Goal: Use online tool/utility: Use online tool/utility

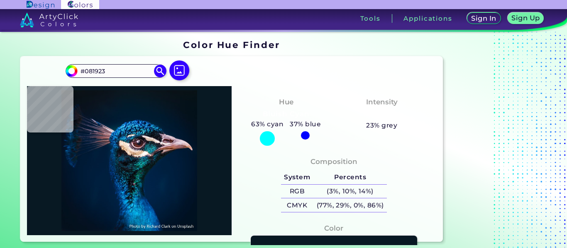
type input "#0c131b"
type input "#0C131B"
type input "#041a28"
type input "#041A28"
type input "#011b2c"
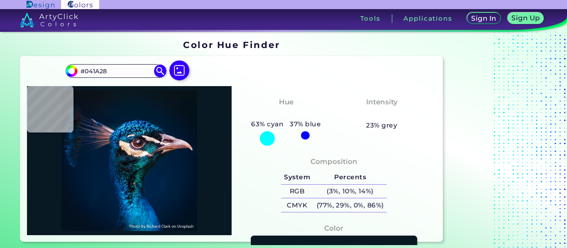
type input "#011B2C"
type input "#011b2a"
type input "#011B2A"
click at [72, 75] on input "#011b2a" at bounding box center [70, 70] width 10 height 10
type input "#012812"
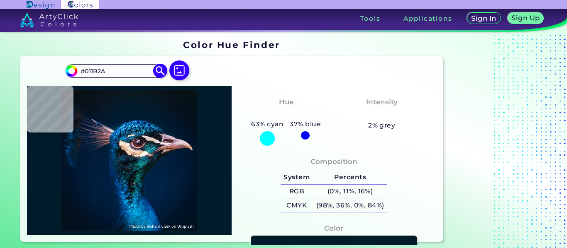
type input "#012812"
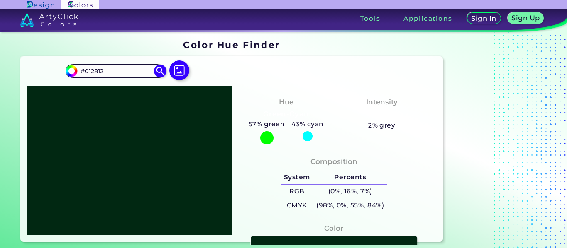
type input "#1d2801"
type input "#1D2801"
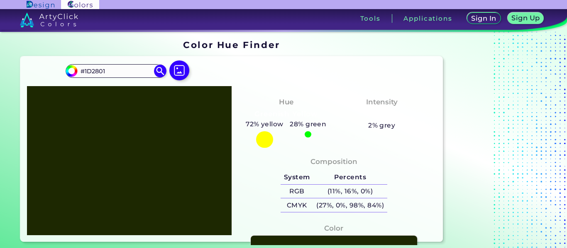
type input "#1f2801"
type input "#1F2801"
type input "#272801"
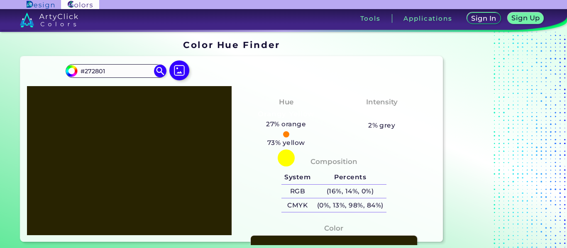
type input "#282101"
type input "#281f01"
type input "#281F01"
type input "#281d01"
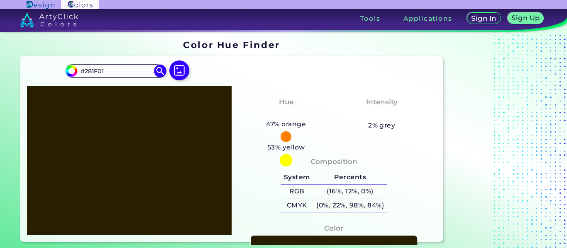
type input "#281D01"
type input "#281c01"
type input "#281C01"
type input "#281a01"
type input "#281A01"
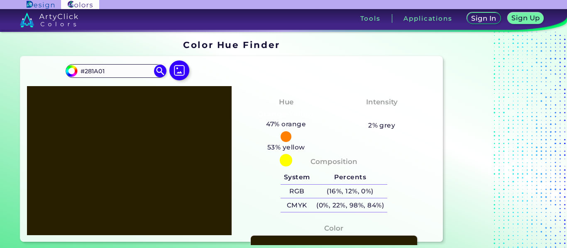
type input "#281801"
type input "#281a01"
type input "#281A01"
type input "#281d01"
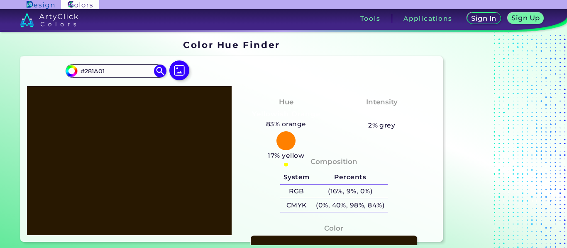
type input "#281D01"
type input "#252801"
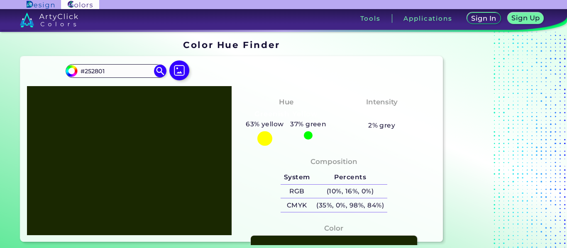
type input "#162801"
type input "#282501"
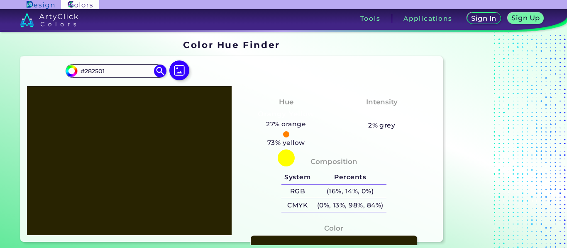
type input "#122801"
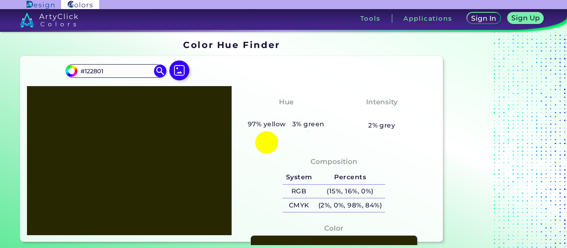
type input "#281601"
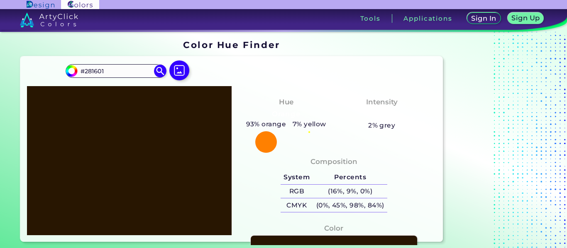
type input "#2c1802"
type input "#2C1802"
type input "#ad5c00"
type input "#AD5C00"
type input "#ff8800"
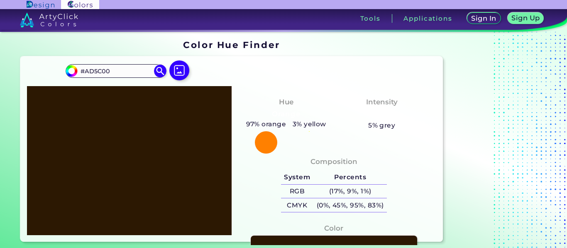
type input "#FF8800"
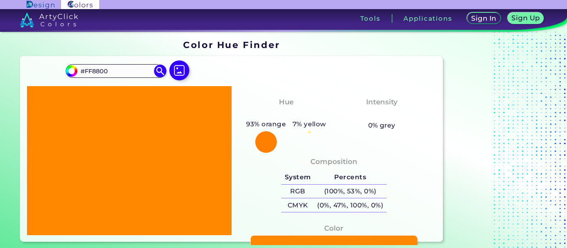
type input "#ffa200"
type input "#FFA200"
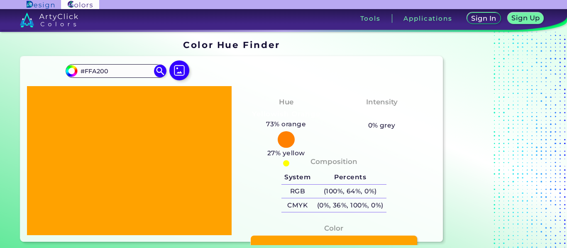
type input "#ff9500"
type input "#FF9500"
type input "#ff8800"
type input "#FF8800"
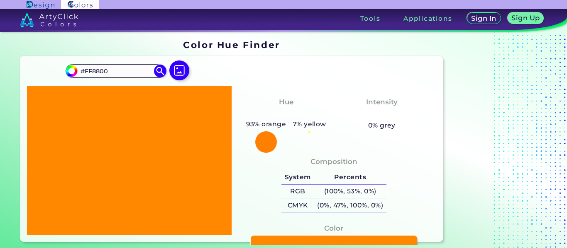
type input "#ff7b00"
type input "#FF7B00"
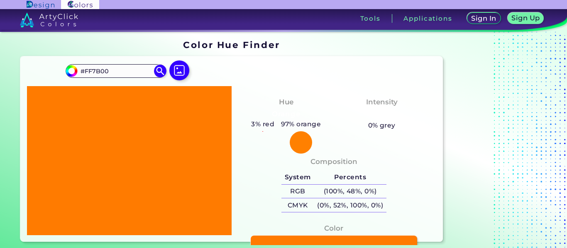
type input "#ff7300"
type input "#FF7300"
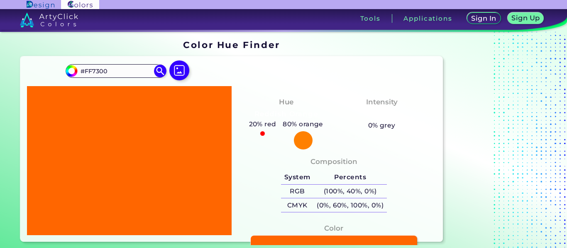
type input "#ff6600"
type input "#FF6600"
type input "#ff7300"
type input "#FF7300"
type input "#ff7b00"
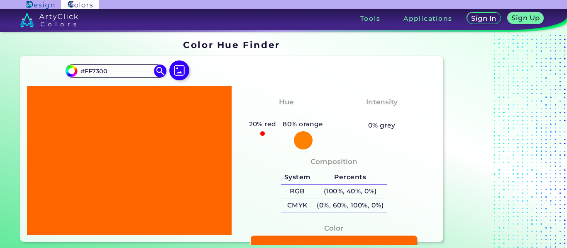
type input "#FF7B00"
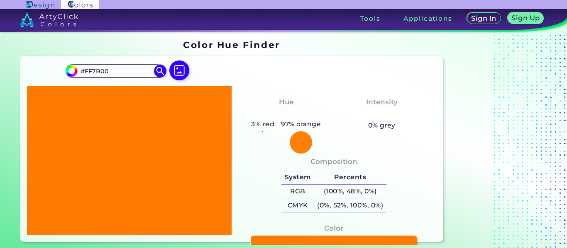
type input "#ff8800"
type input "#FF8800"
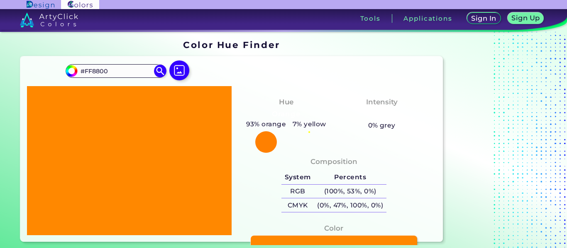
type input "#ff9500"
type input "#FF9500"
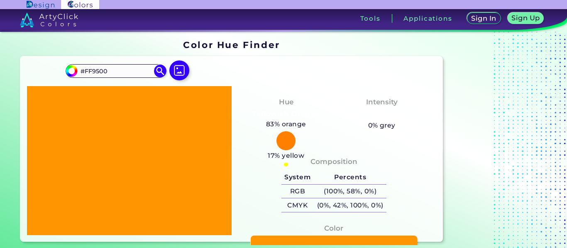
type input "#ff8800"
type input "#FF8800"
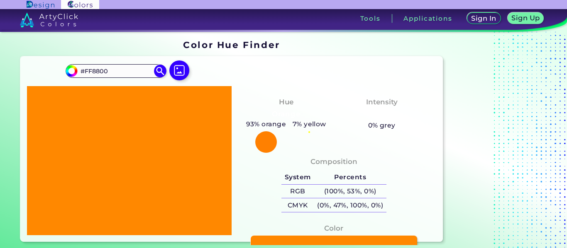
type input "#ff7b00"
type input "#FF7B00"
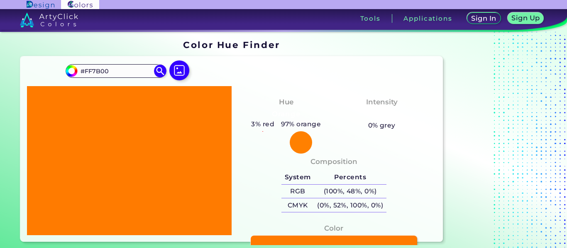
click at [240, 82] on div "#ff7b00 #FF7B00 Acadia ◉ Acid Green ◉ Aero Blue ◉ Alabaster ◉ Albescent White ◉…" at bounding box center [231, 149] width 422 height 186
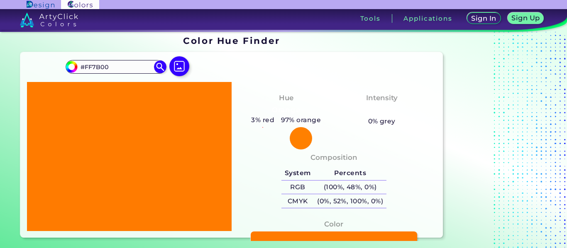
click at [126, 108] on div at bounding box center [129, 156] width 205 height 149
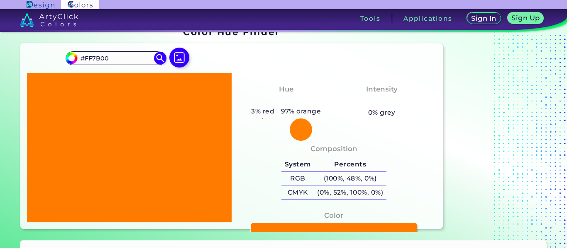
scroll to position [0, 0]
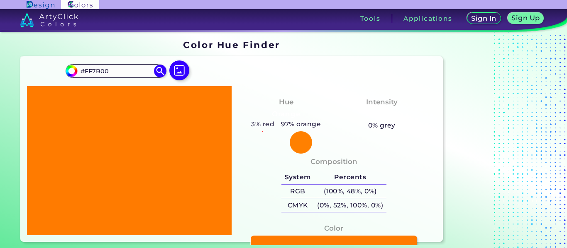
click at [378, 153] on div "Composition System Percents RGB (100%, 48%, 0%) CMYK (0%, 52%, 100%, 0%)" at bounding box center [333, 186] width 191 height 67
click at [72, 72] on input "#ff7b00" at bounding box center [70, 70] width 10 height 10
type input "#814309"
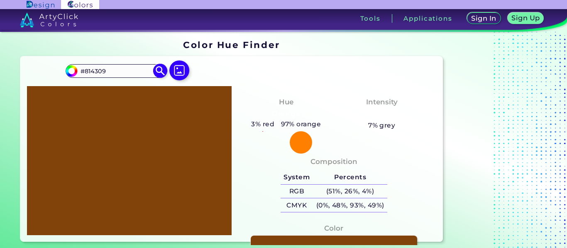
type input "#7f430a"
type input "#7F430A"
type input "#7b400a"
type input "#7B400A"
type input "#703c0a"
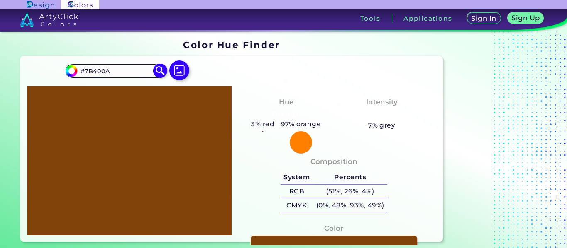
type input "#703C0A"
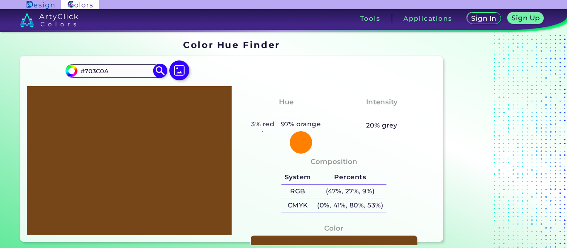
type input "#774618"
type input "#a88361"
type input "#A88361"
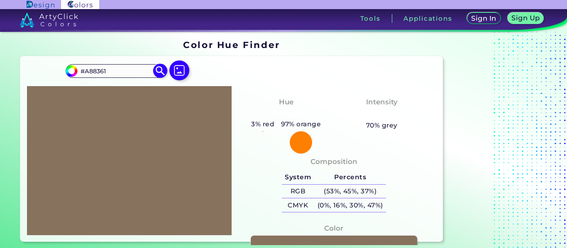
type input "#7f7d7a"
type input "#7F7D7A"
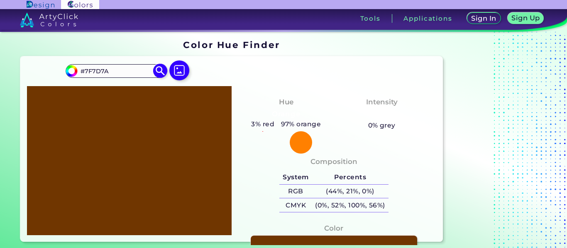
type input "#612f00"
type input "#612F00"
type input "#572a00"
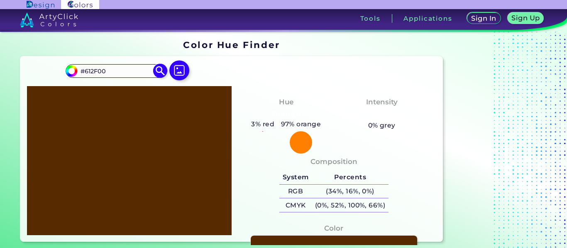
type input "#572A00"
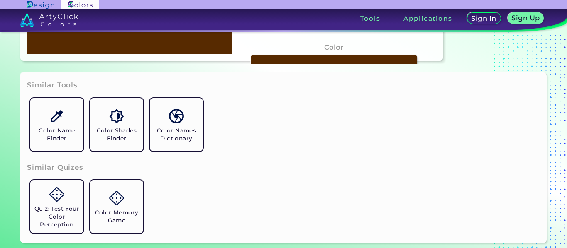
scroll to position [182, 0]
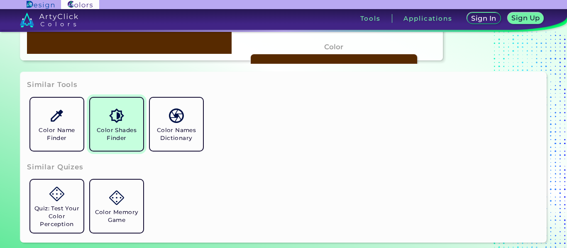
click at [114, 127] on h5 "Color Shades Finder" at bounding box center [116, 135] width 46 height 16
